Goal: Use online tool/utility: Utilize a website feature to perform a specific function

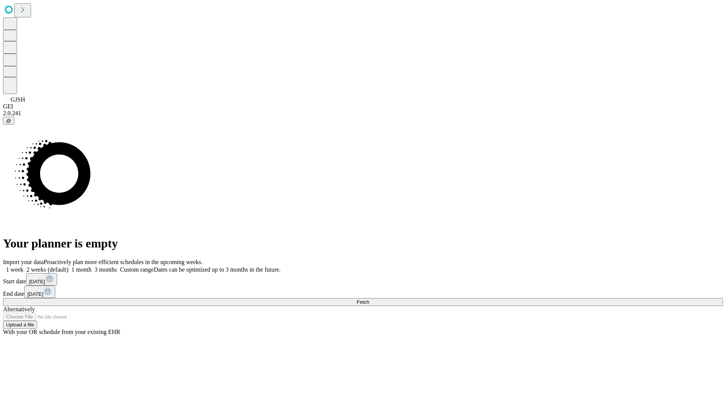
click at [369, 299] on span "Fetch" at bounding box center [363, 302] width 12 height 6
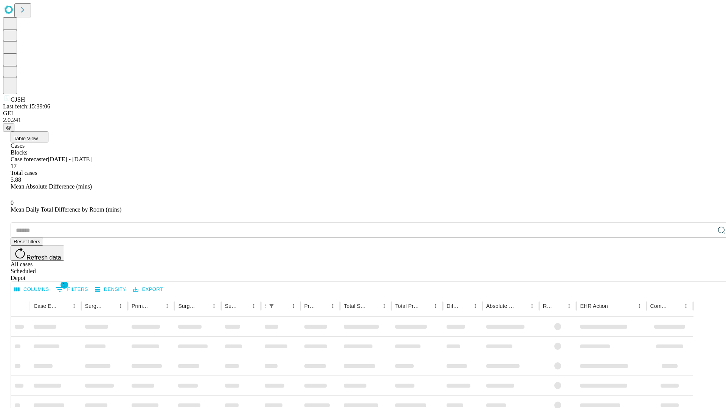
click at [38, 136] on span "Table View" at bounding box center [26, 139] width 24 height 6
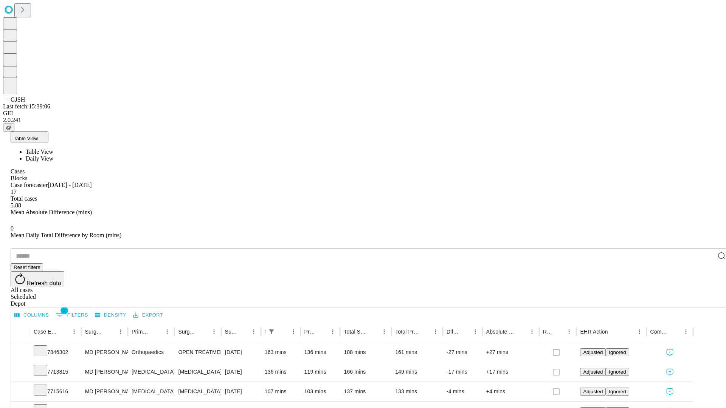
click at [53, 155] on span "Daily View" at bounding box center [40, 158] width 28 height 6
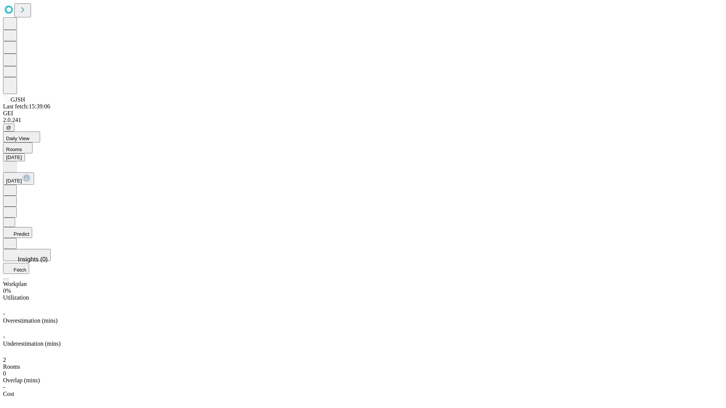
click at [32, 227] on button "Predict" at bounding box center [17, 232] width 29 height 11
